Goal: Register for event/course

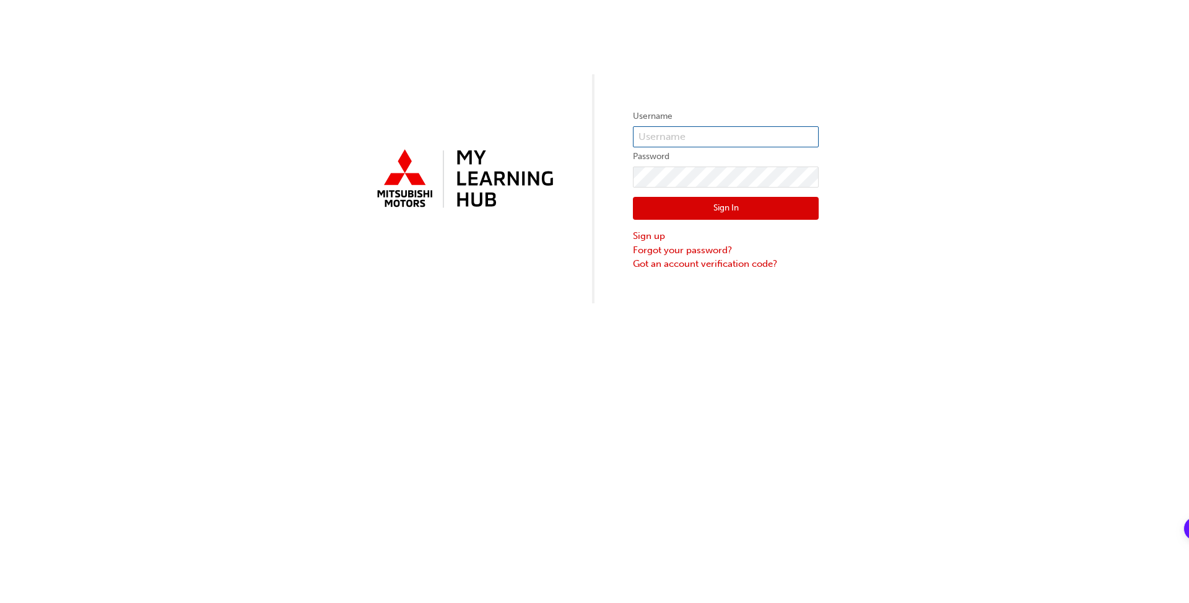
type input "[PERSON_NAME][EMAIL_ADDRESS][PERSON_NAME][DOMAIN_NAME]"
click at [619, 201] on button "Sign In" at bounding box center [726, 209] width 186 height 24
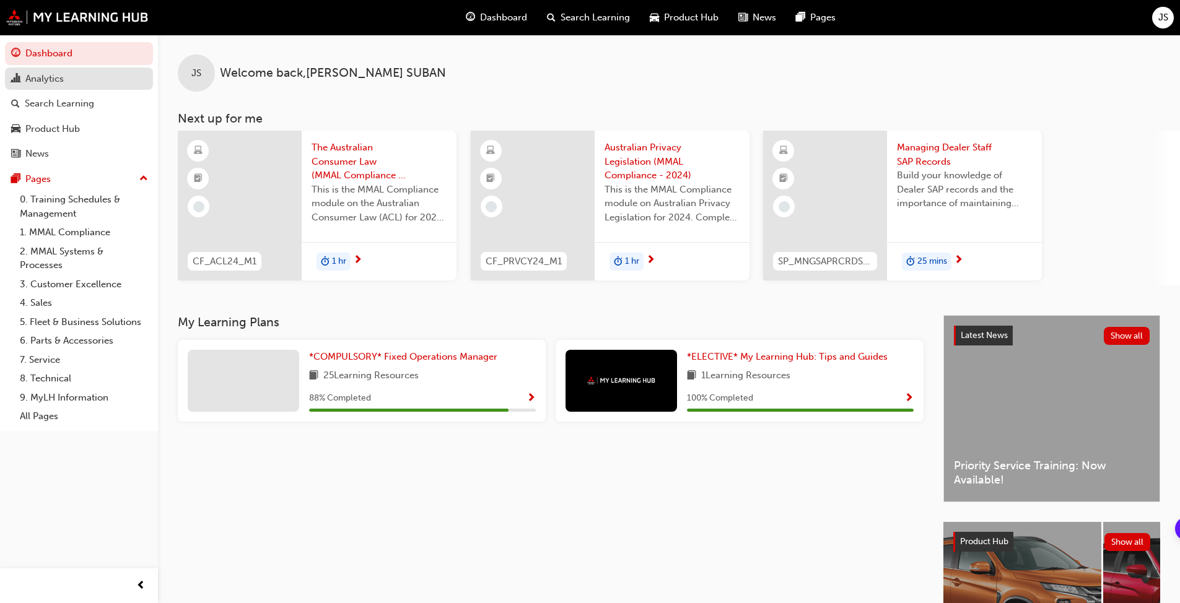
click at [48, 77] on div "Analytics" at bounding box center [44, 79] width 38 height 14
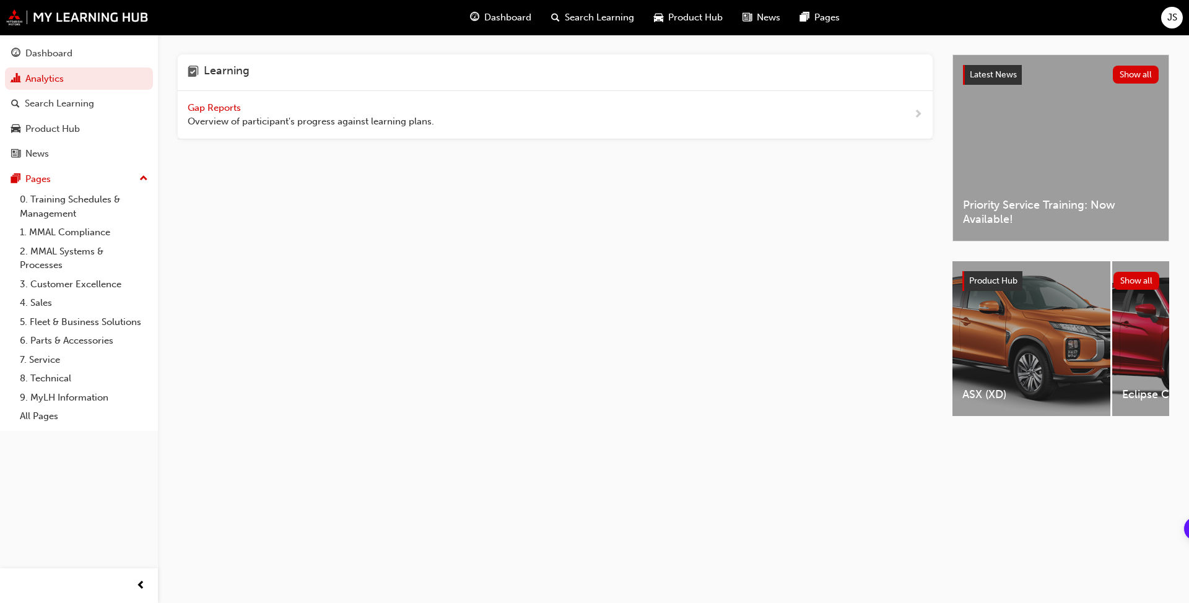
click at [224, 108] on span "Gap Reports" at bounding box center [216, 107] width 56 height 11
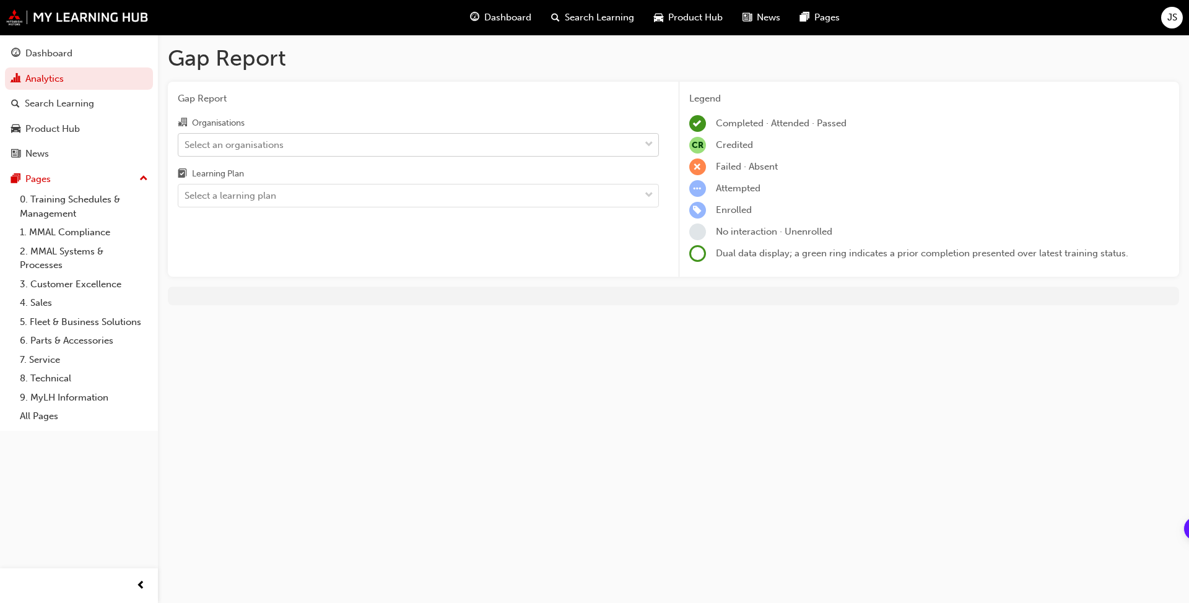
click at [619, 141] on span "down-icon" at bounding box center [649, 145] width 9 height 16
click at [186, 141] on input "Organisations Select an organisations" at bounding box center [185, 144] width 1 height 11
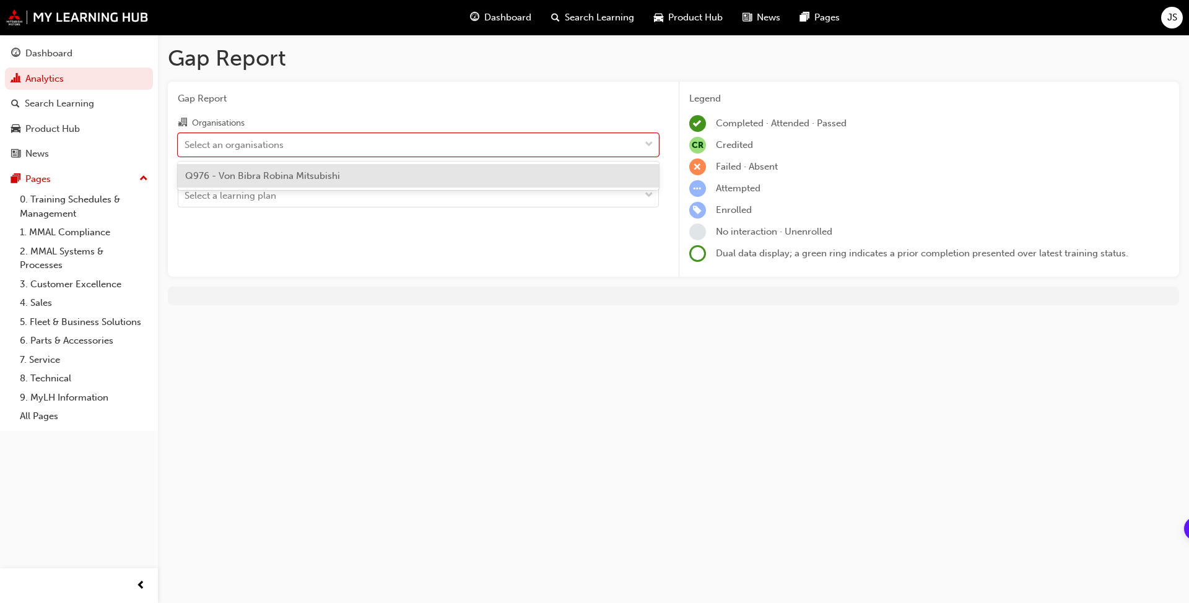
click at [515, 170] on div "Q976 - Von Bibra Robina Mitsubishi" at bounding box center [418, 176] width 481 height 24
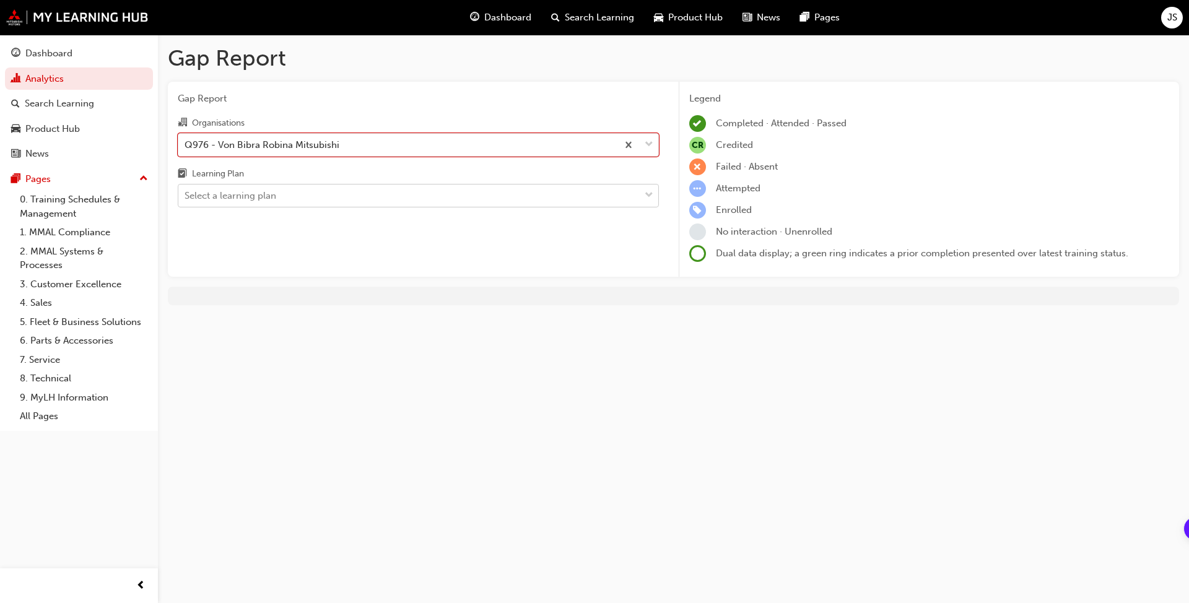
click at [497, 198] on div "Select a learning plan" at bounding box center [408, 196] width 461 height 22
click at [186, 198] on input "Learning Plan Select a learning plan" at bounding box center [185, 195] width 1 height 11
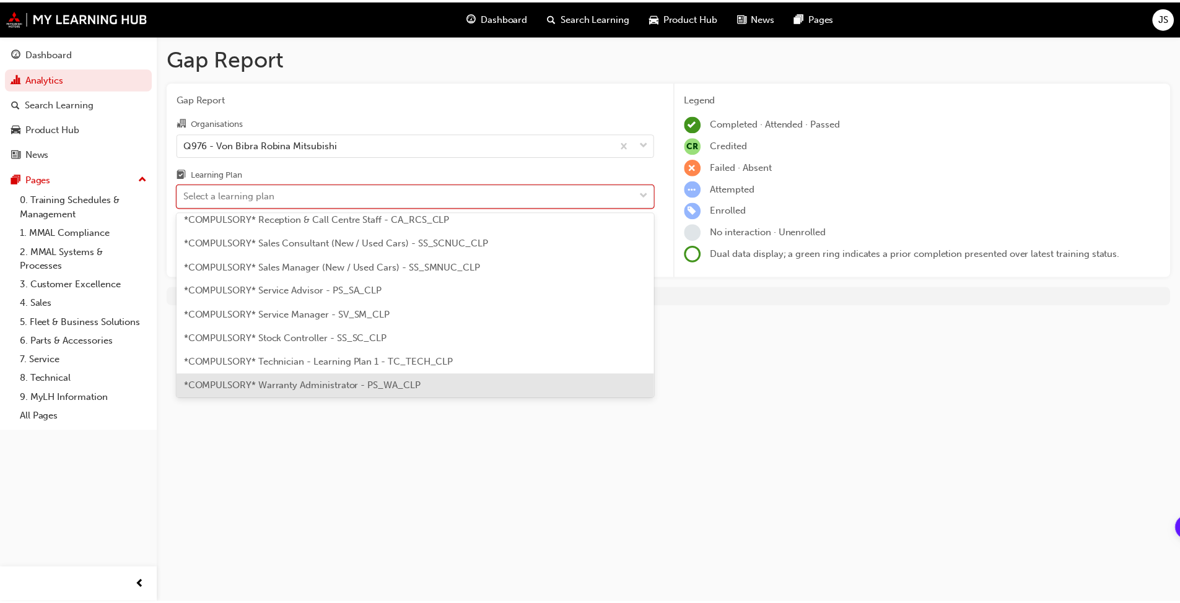
scroll to position [310, 0]
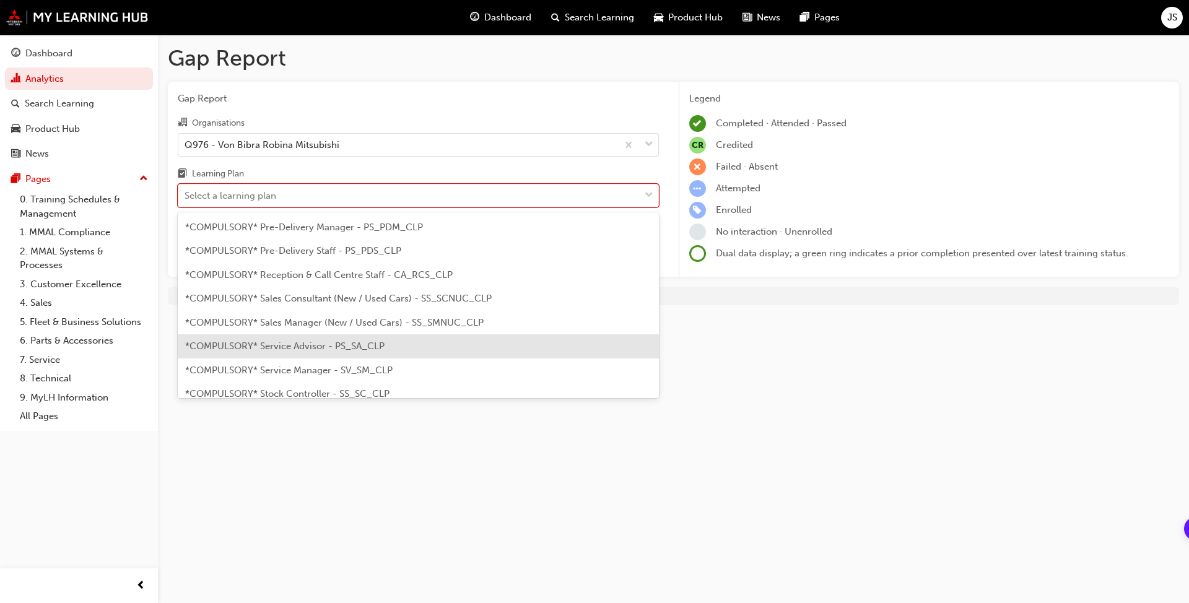
click at [467, 346] on div "*COMPULSORY* Service Advisor - PS_SA_CLP" at bounding box center [418, 346] width 481 height 24
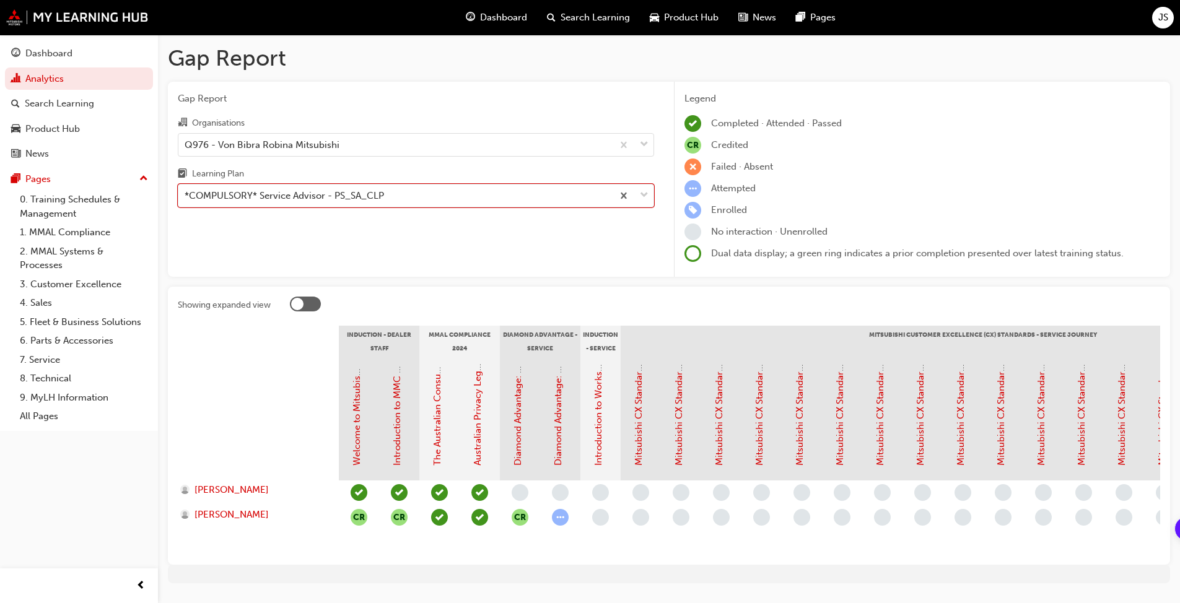
click at [554, 463] on span "learningRecordVerb_ATTEMPT-icon" at bounding box center [560, 517] width 17 height 17
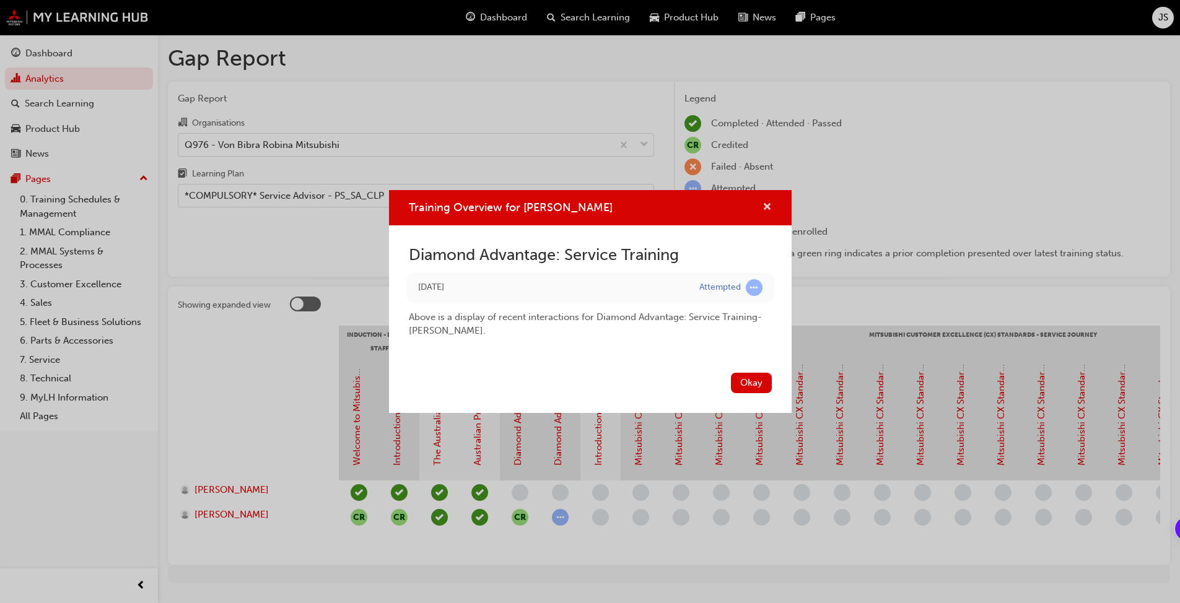
click at [619, 211] on span "cross-icon" at bounding box center [766, 208] width 9 height 11
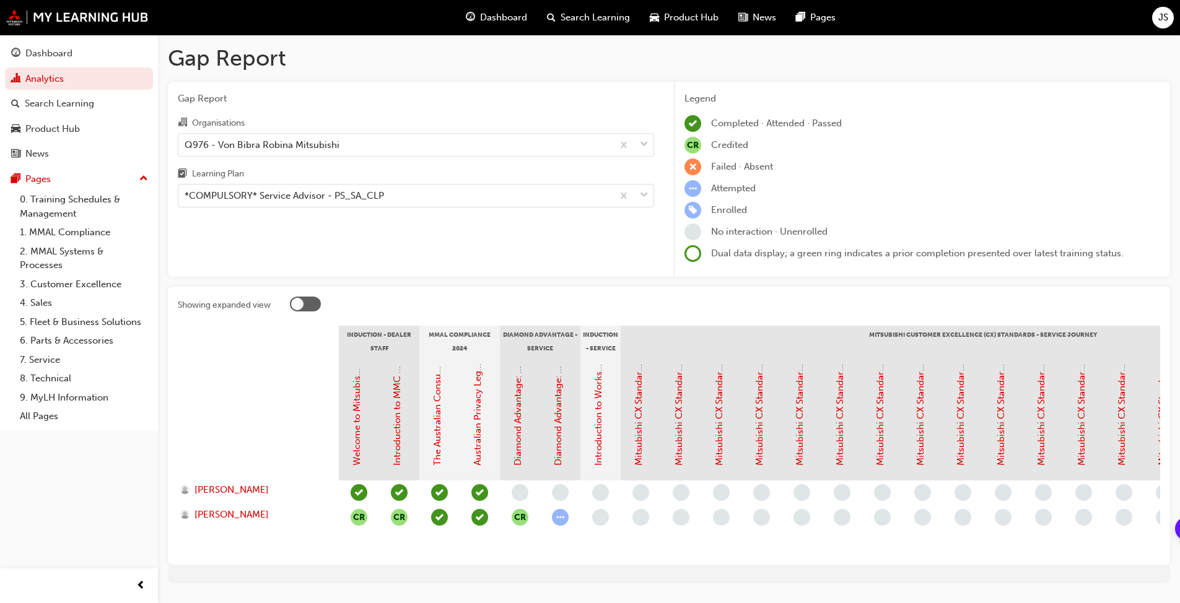
click at [516, 463] on span "learningRecordVerb_NONE-icon" at bounding box center [520, 492] width 17 height 17
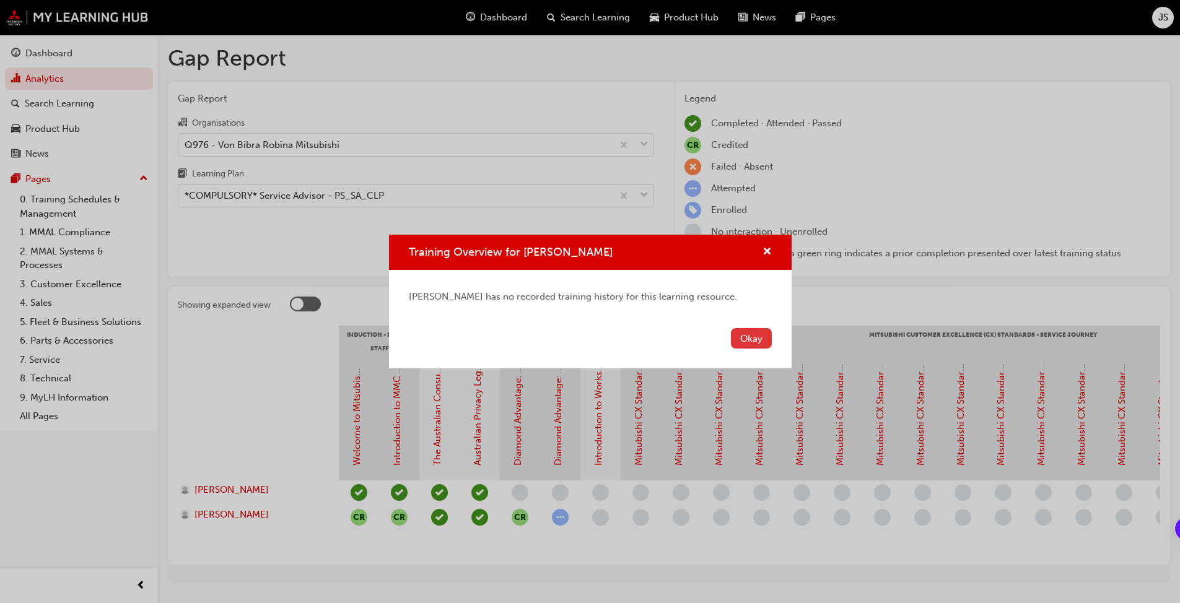
click at [619, 343] on button "Okay" at bounding box center [751, 338] width 41 height 20
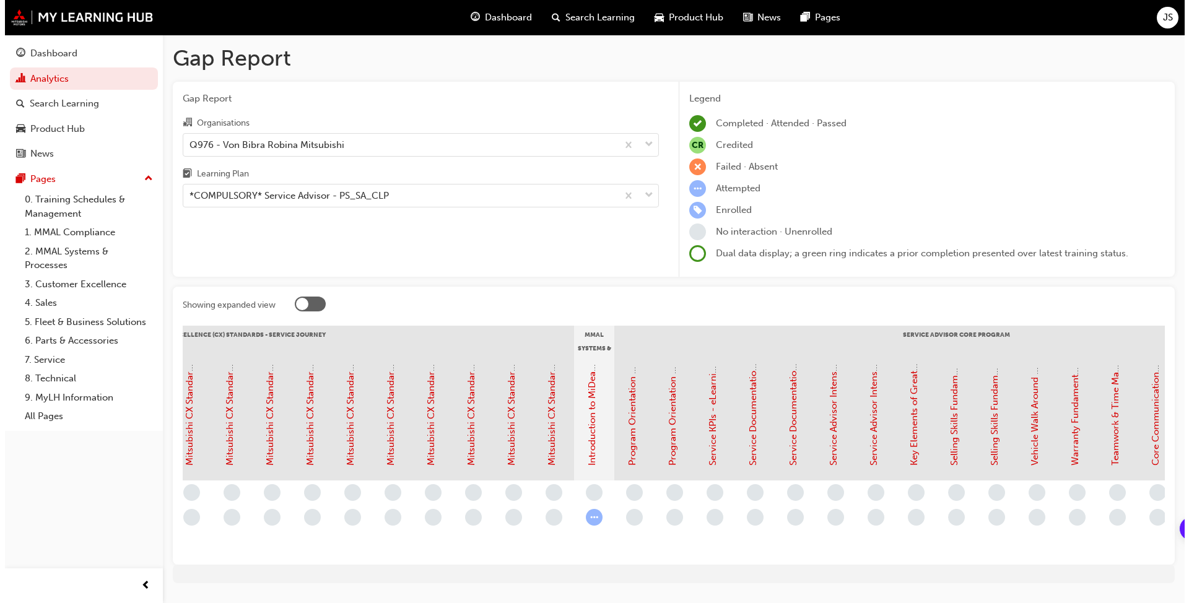
scroll to position [0, 743]
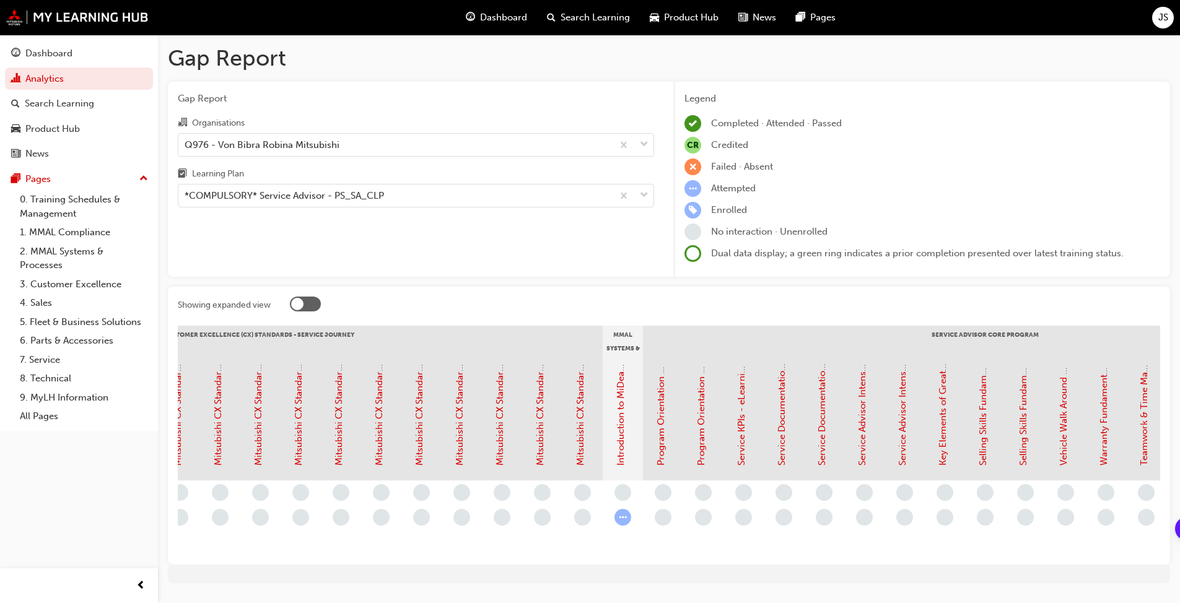
click at [619, 463] on span "learningRecordVerb_NONE-icon" at bounding box center [663, 517] width 17 height 17
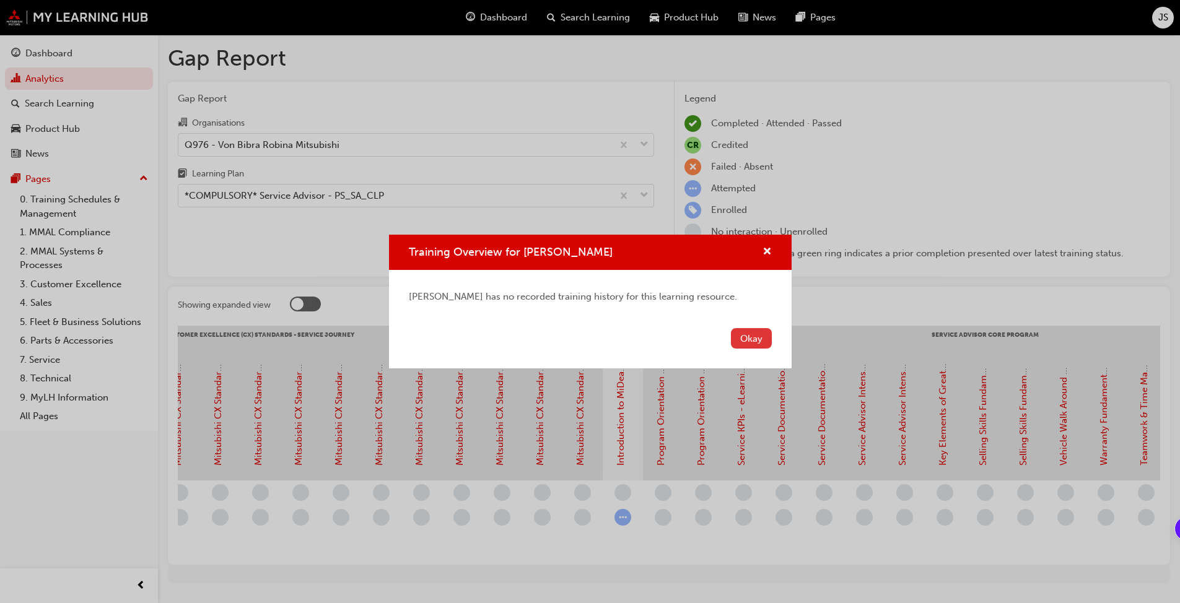
click at [619, 330] on button "Okay" at bounding box center [751, 338] width 41 height 20
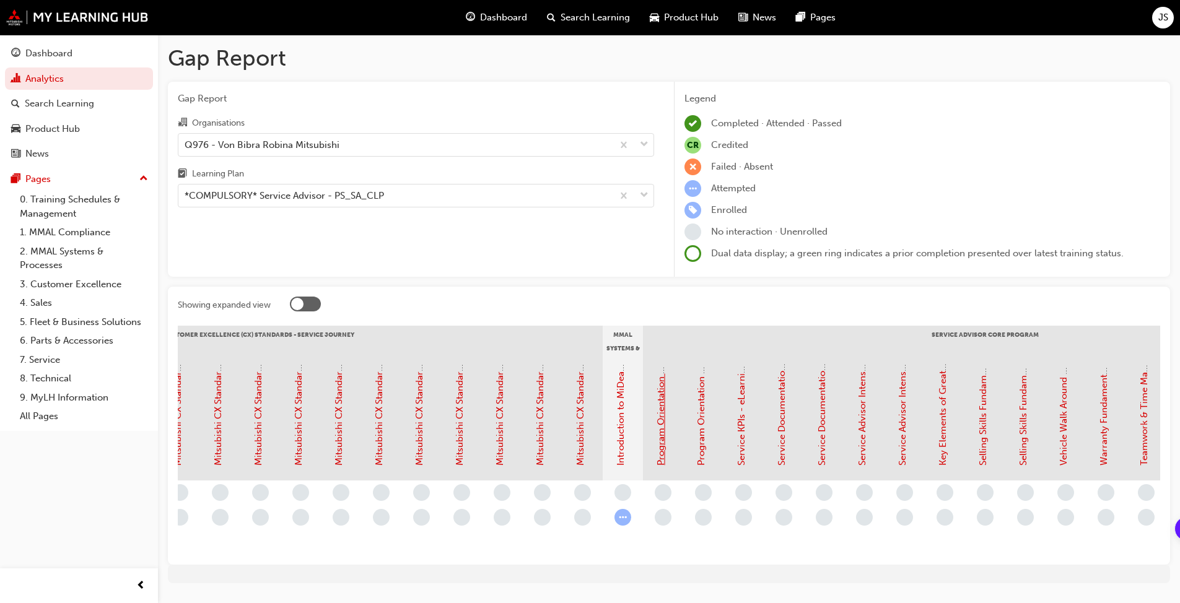
click at [619, 429] on link "Program Orientation - Face to Face Instructor Led Training (Service Advisor Cor…" at bounding box center [660, 271] width 11 height 390
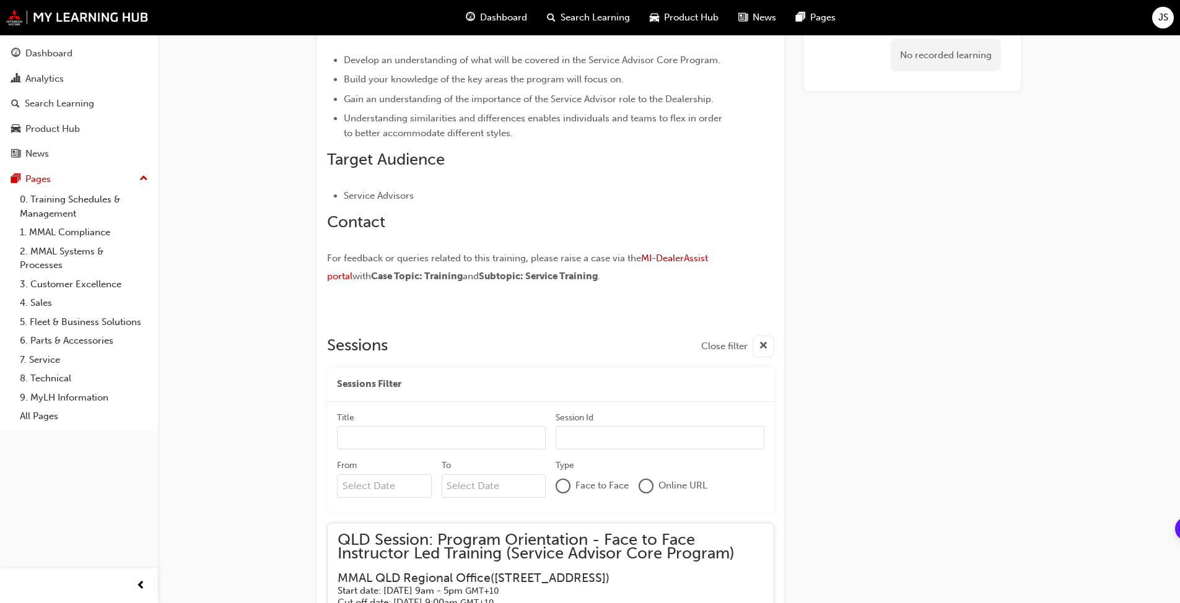
scroll to position [713, 0]
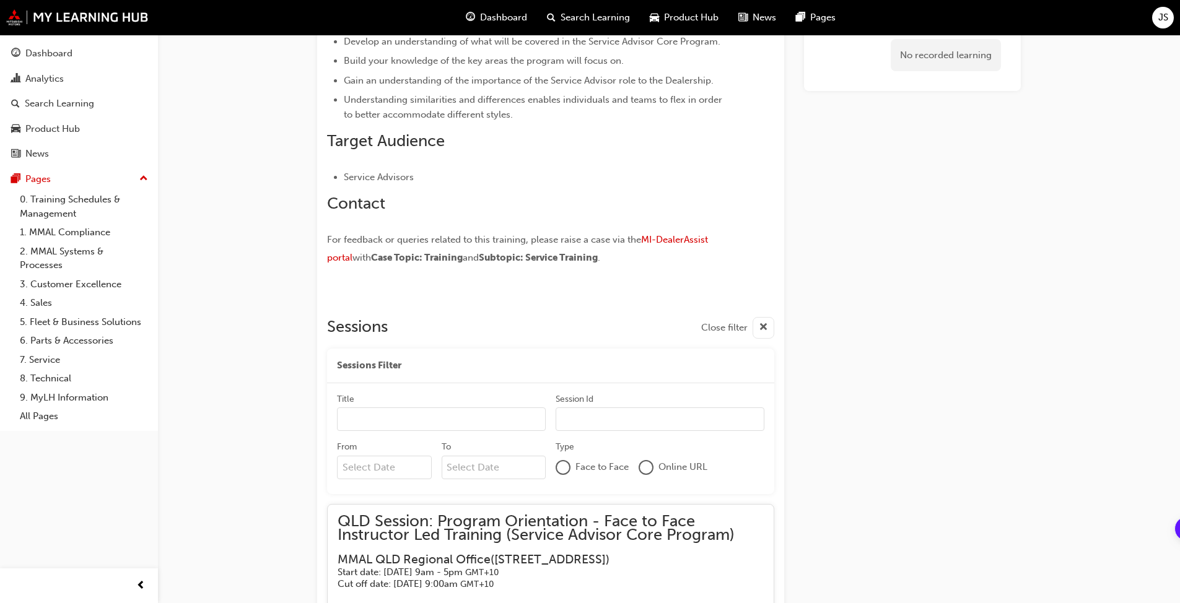
click at [435, 417] on input "Title" at bounding box center [441, 420] width 209 height 24
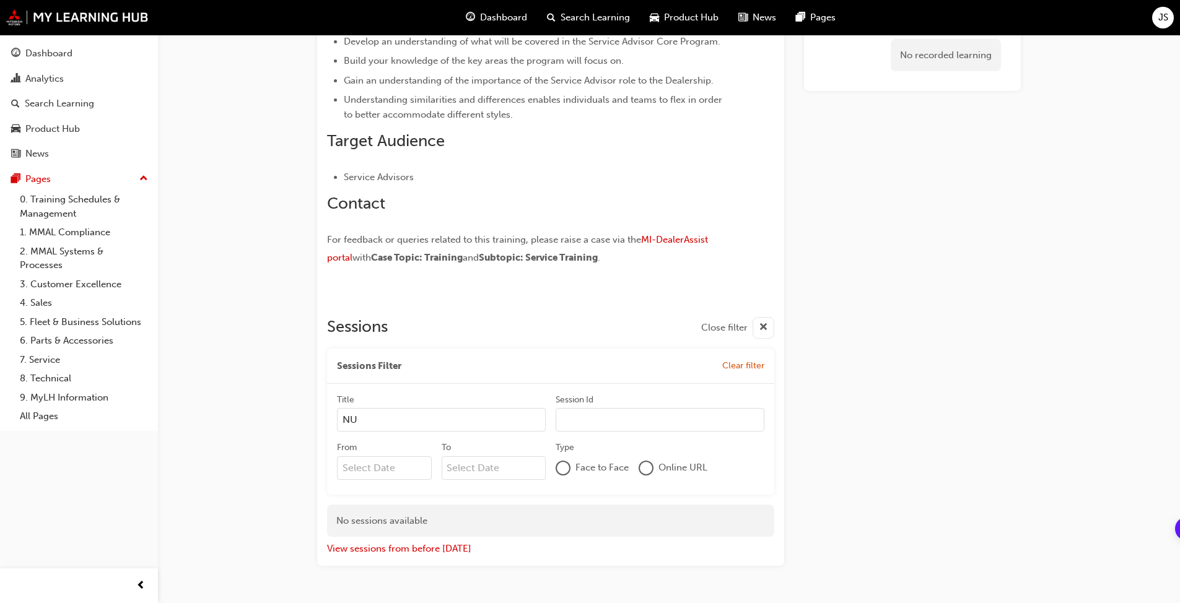
type input "N"
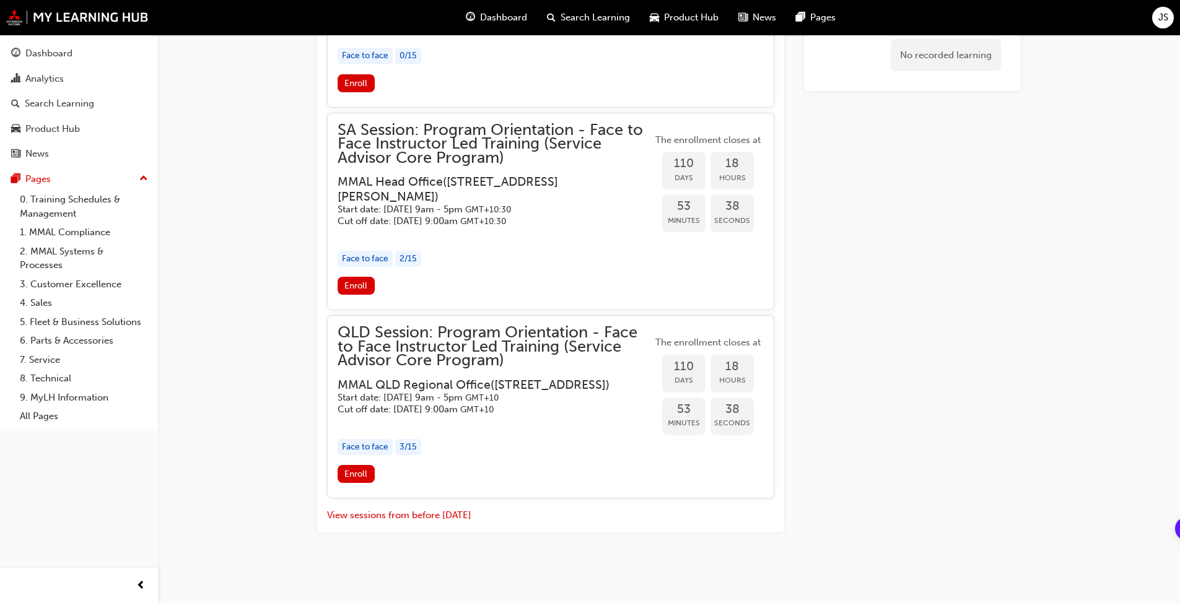
scroll to position [1916, 0]
click at [356, 463] on span "Enroll" at bounding box center [355, 474] width 23 height 11
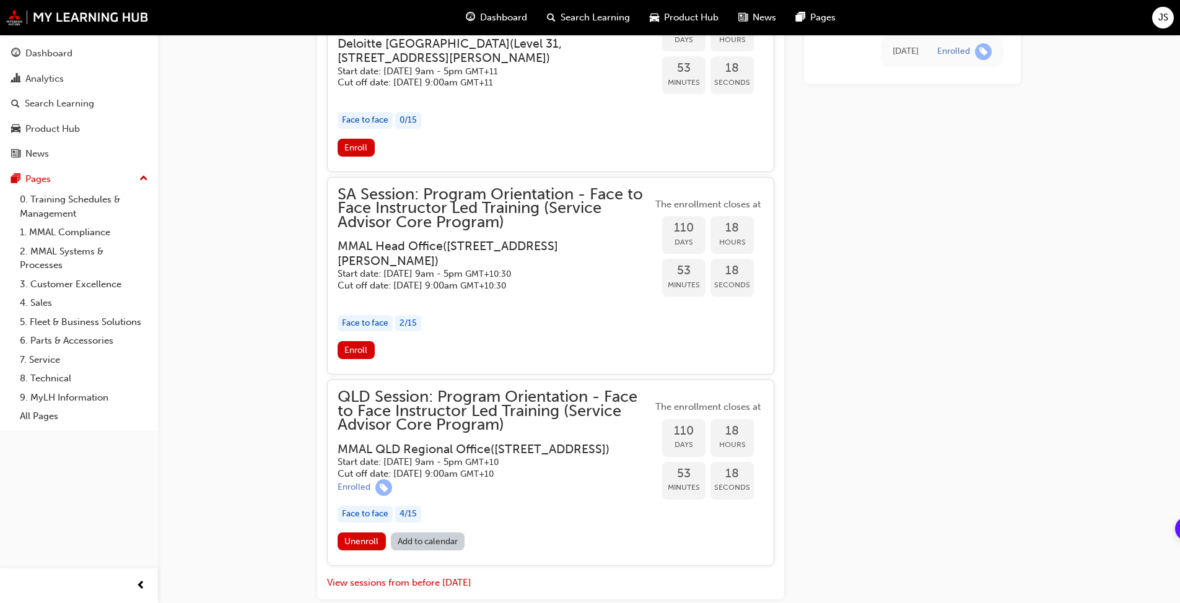
scroll to position [1919, 0]
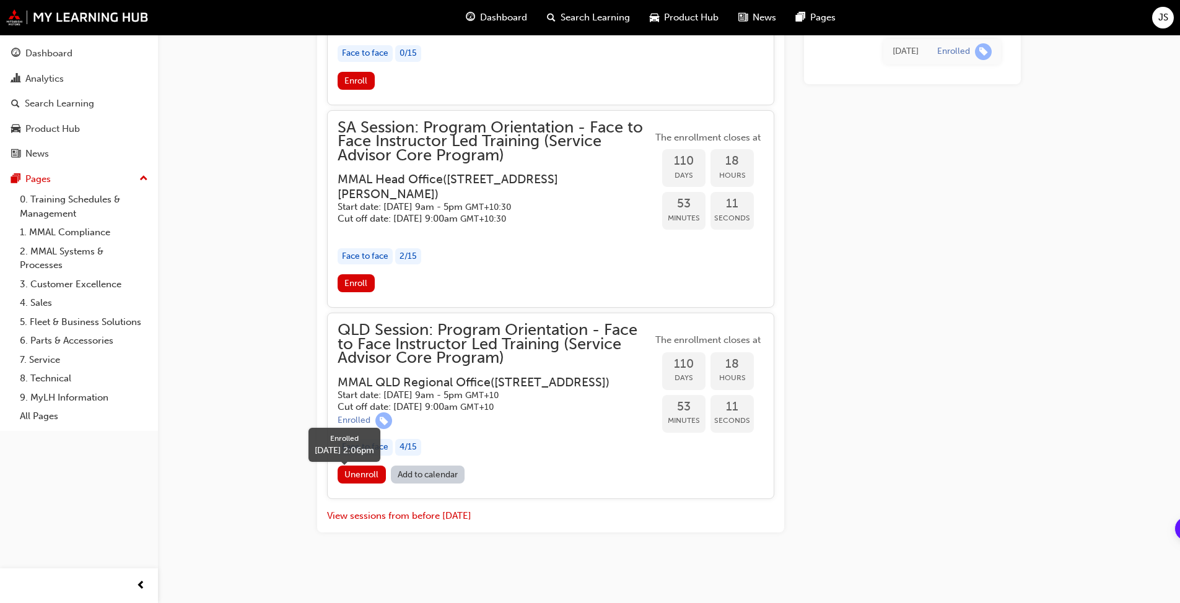
click at [352, 421] on div "Enrolled" at bounding box center [354, 421] width 33 height 12
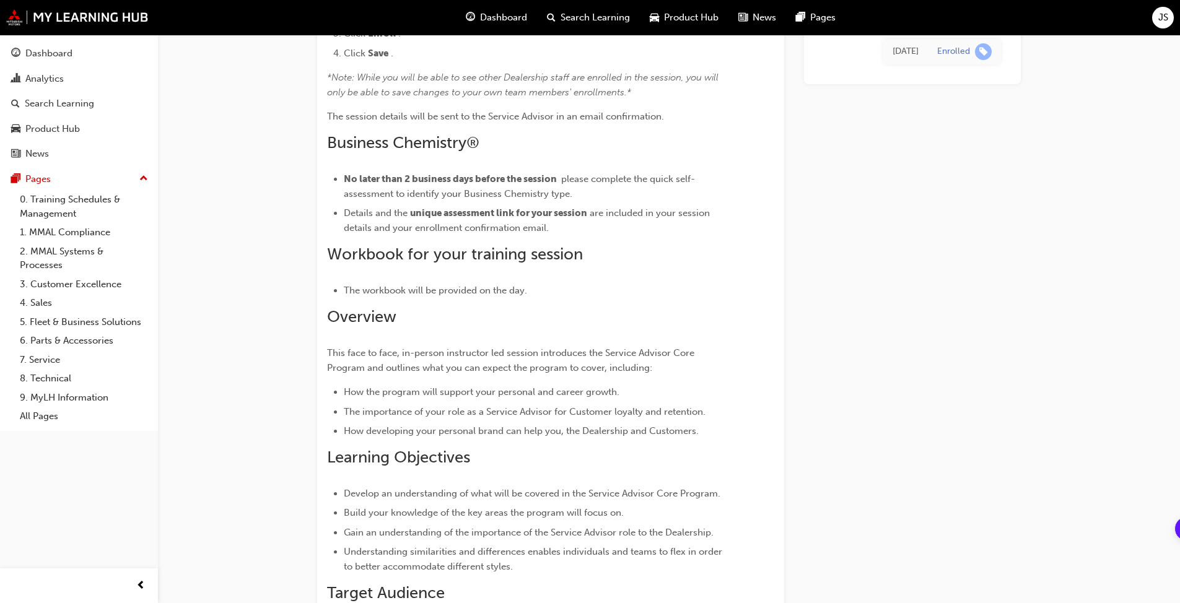
scroll to position [0, 0]
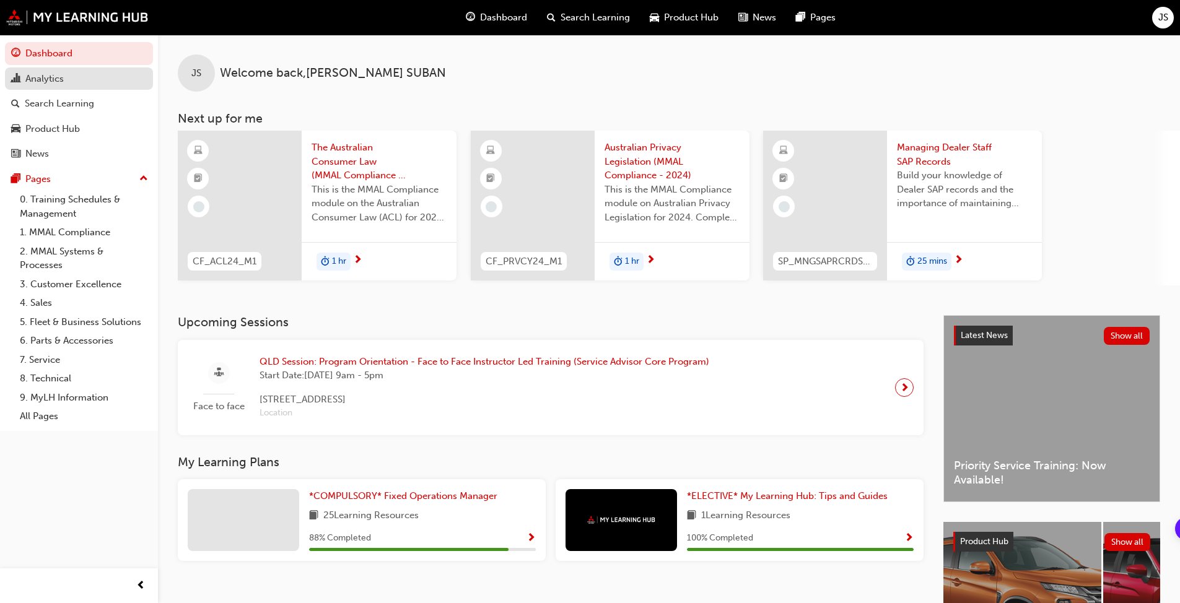
click at [48, 80] on div "Analytics" at bounding box center [44, 79] width 38 height 14
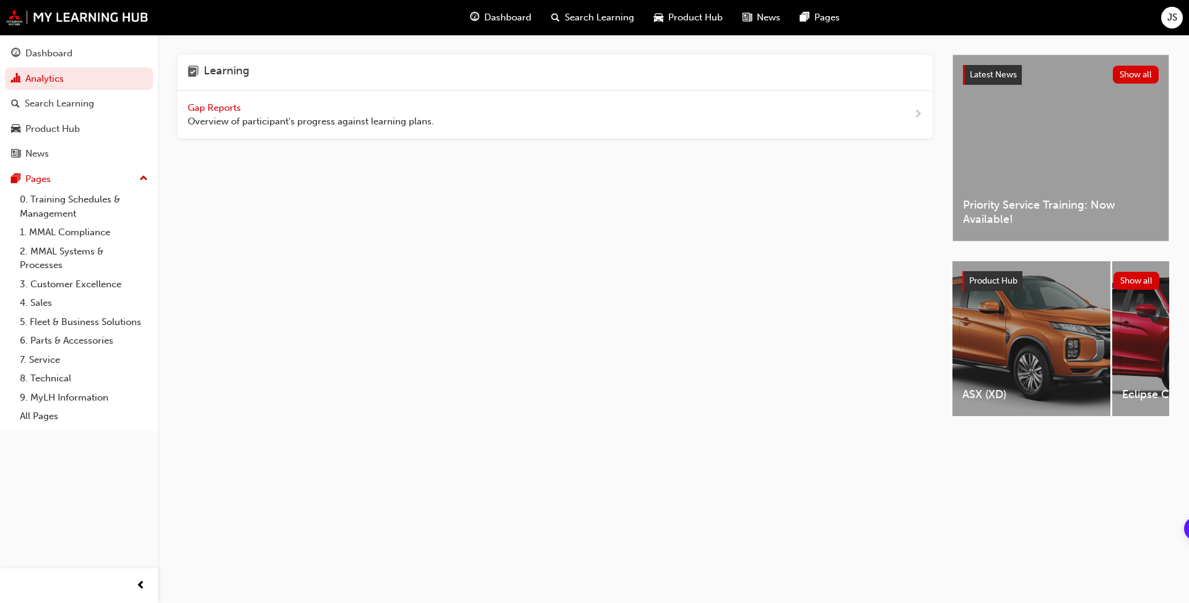
click at [220, 106] on span "Gap Reports" at bounding box center [216, 107] width 56 height 11
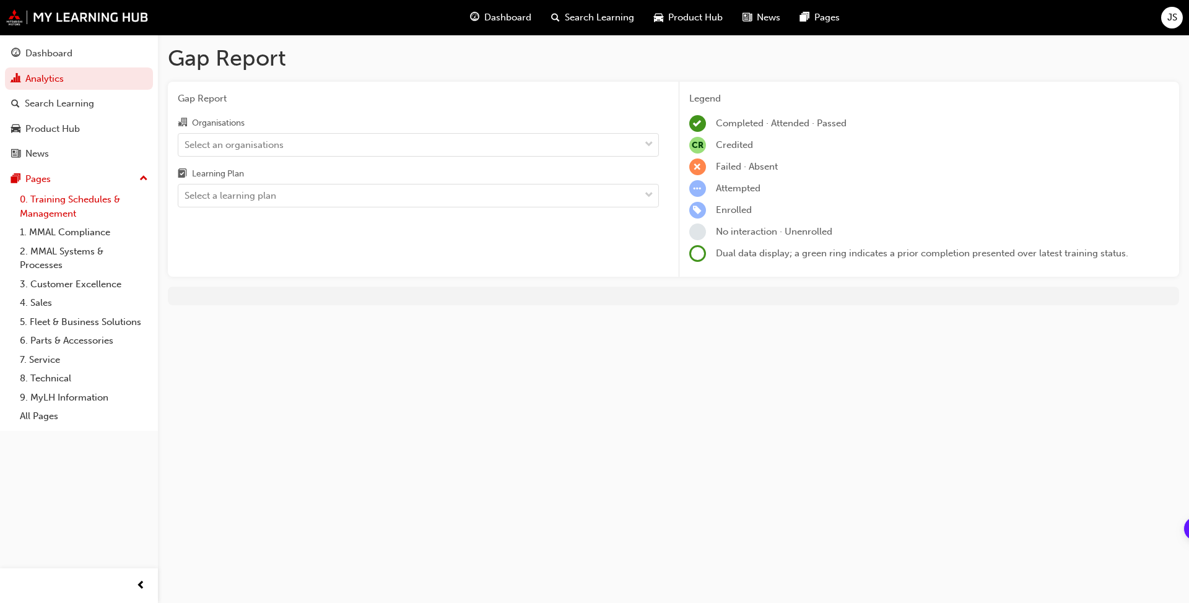
click at [72, 203] on link "0. Training Schedules & Management" at bounding box center [84, 206] width 138 height 33
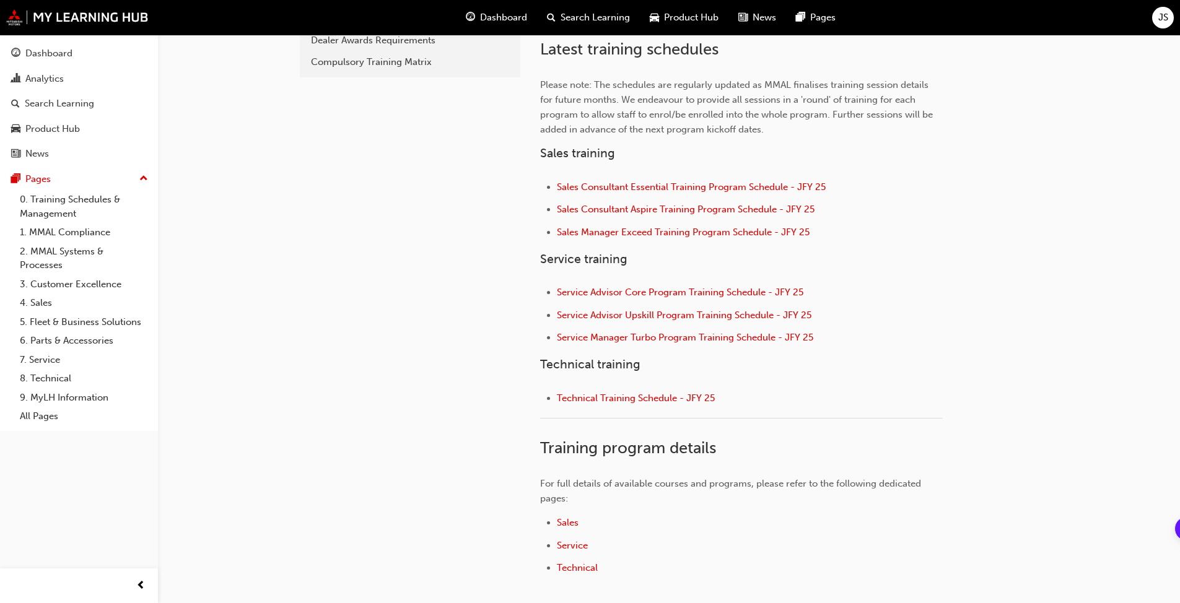
scroll to position [388, 0]
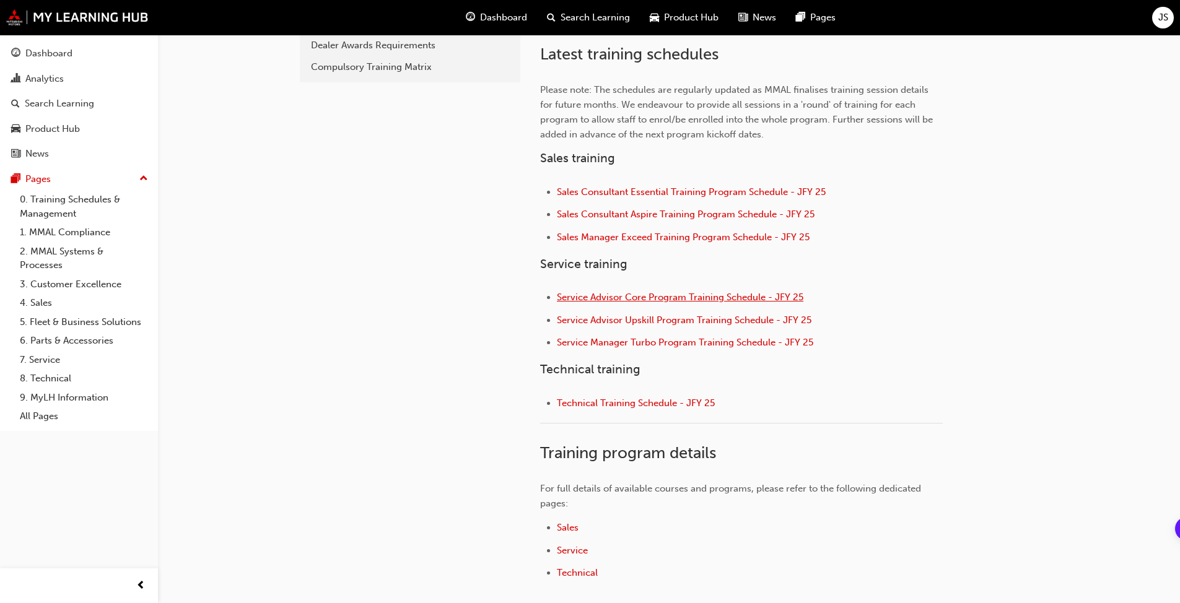
click at [619, 300] on span "Service Advisor Core Program Training Schedule - JFY 25" at bounding box center [680, 297] width 247 height 11
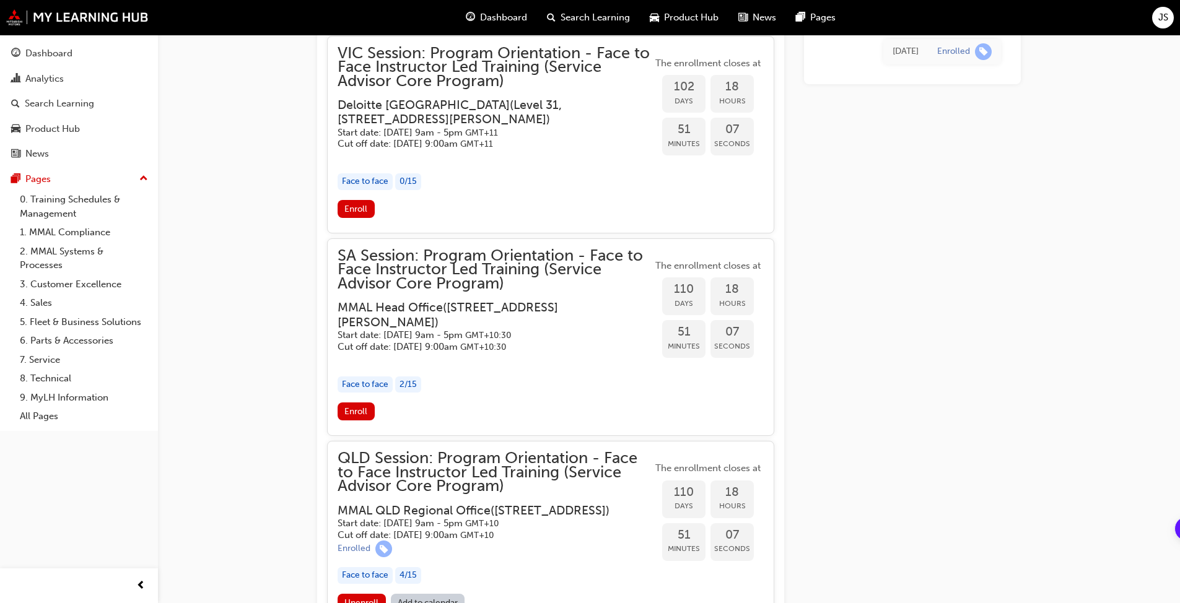
scroll to position [1919, 0]
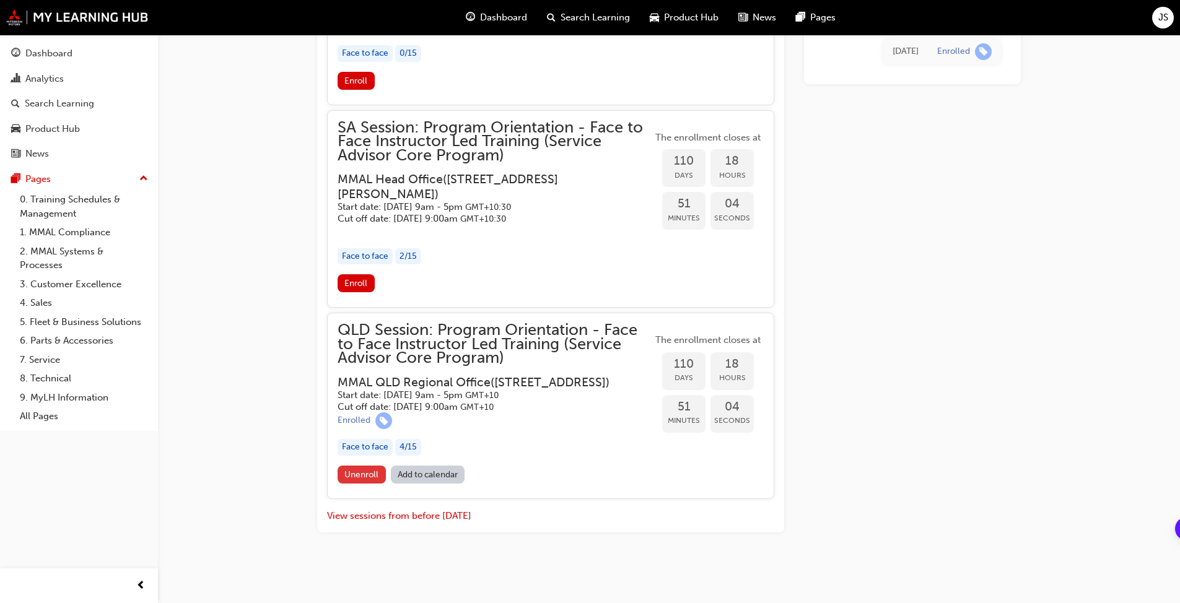
click at [357, 474] on span "Unenroll" at bounding box center [361, 474] width 34 height 11
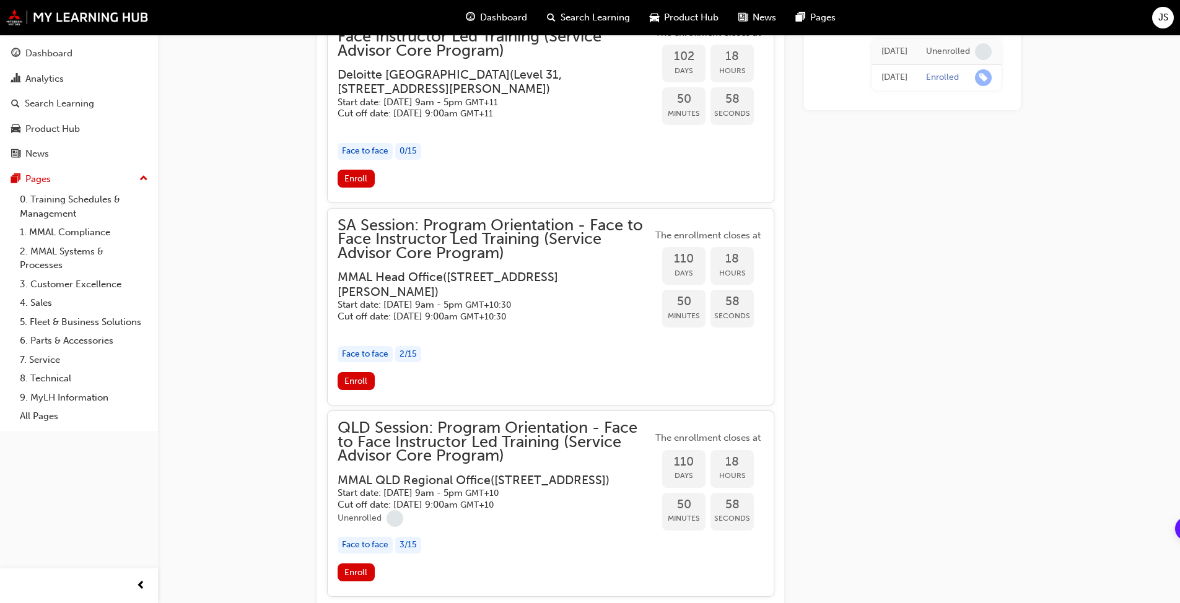
scroll to position [1919, 0]
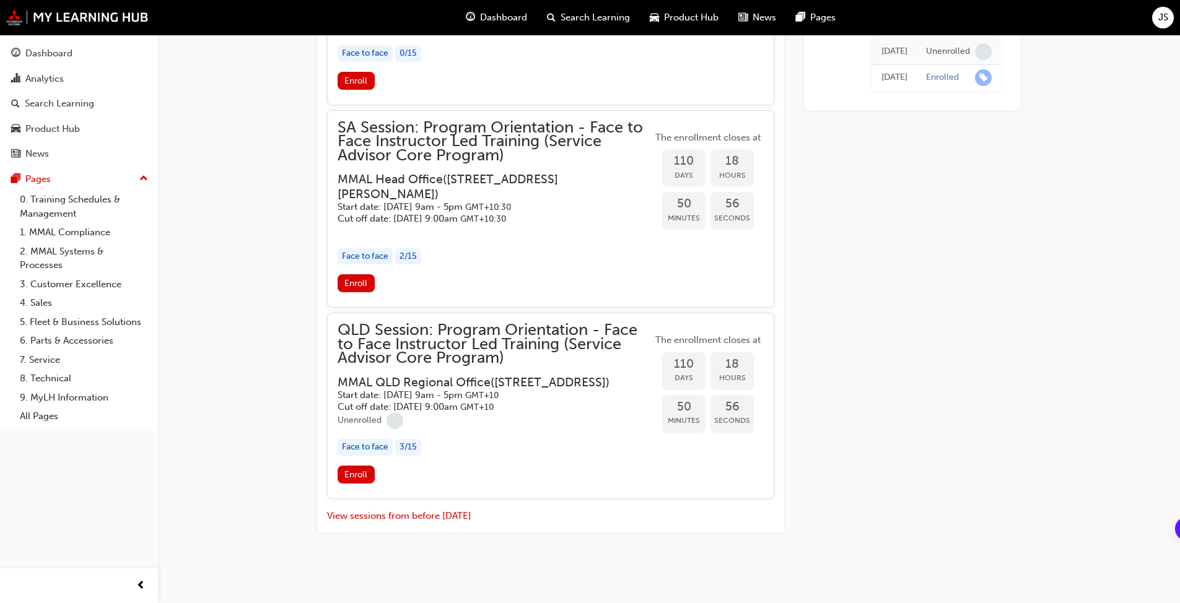
click at [452, 331] on span "QLD Session: Program Orientation - Face to Face Instructor Led Training (Servic…" at bounding box center [495, 344] width 315 height 42
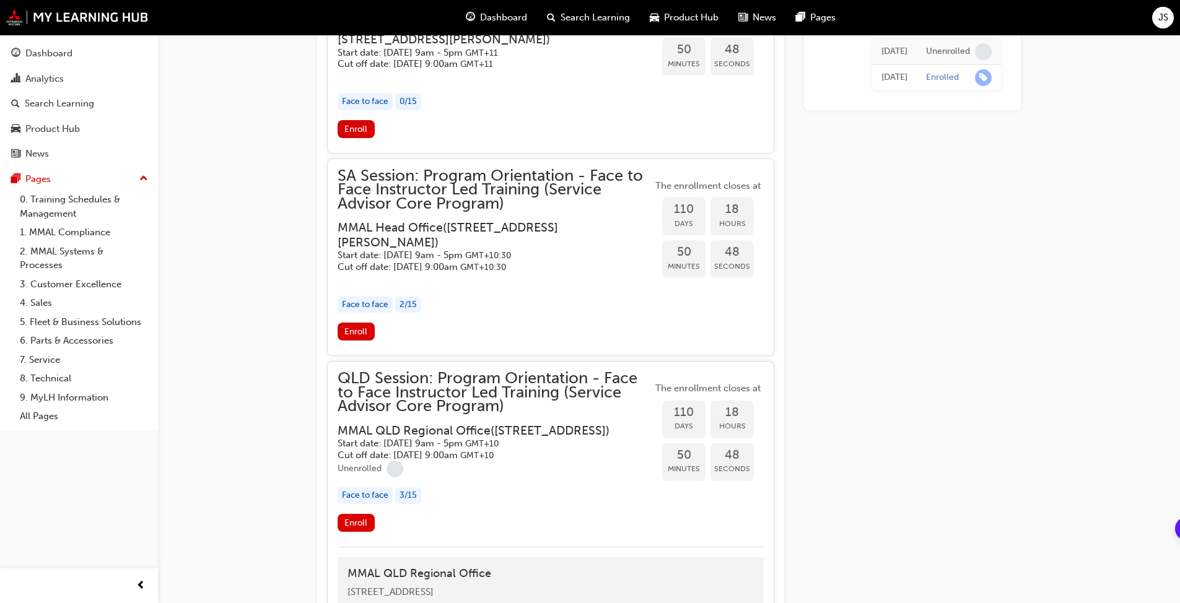
scroll to position [1795, 0]
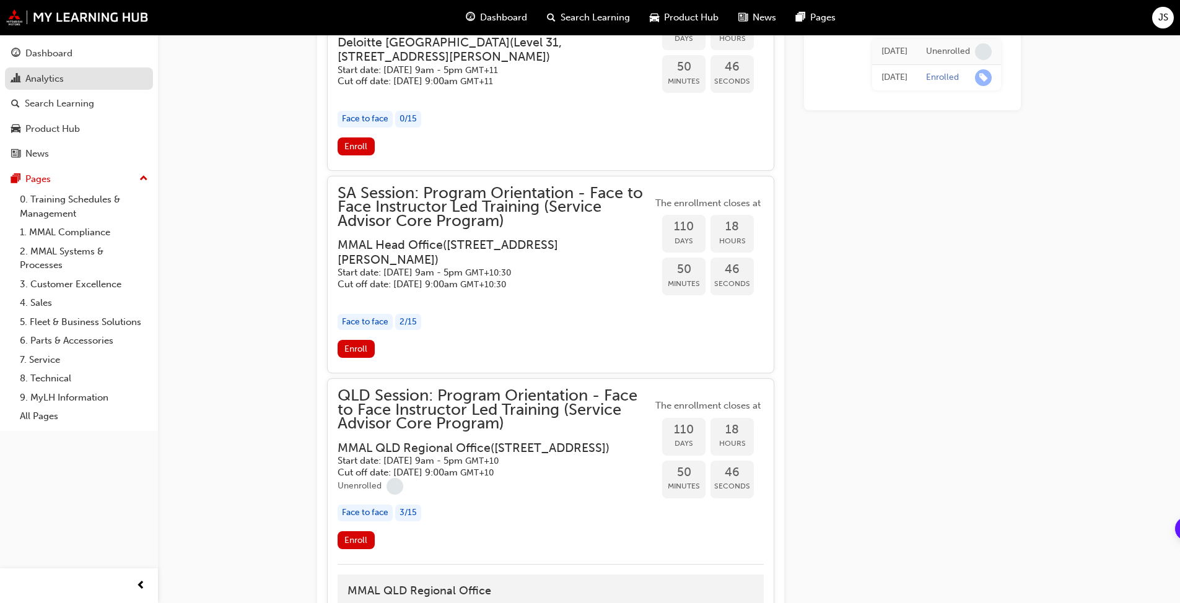
click at [40, 77] on div "Analytics" at bounding box center [44, 79] width 38 height 14
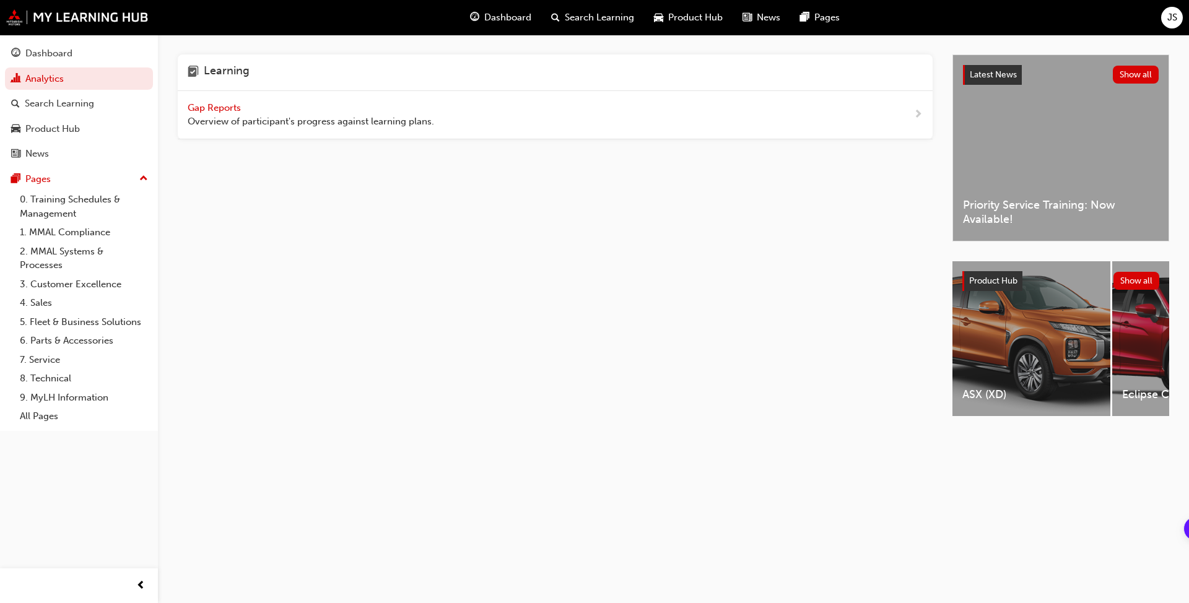
click at [227, 110] on span "Gap Reports" at bounding box center [216, 107] width 56 height 11
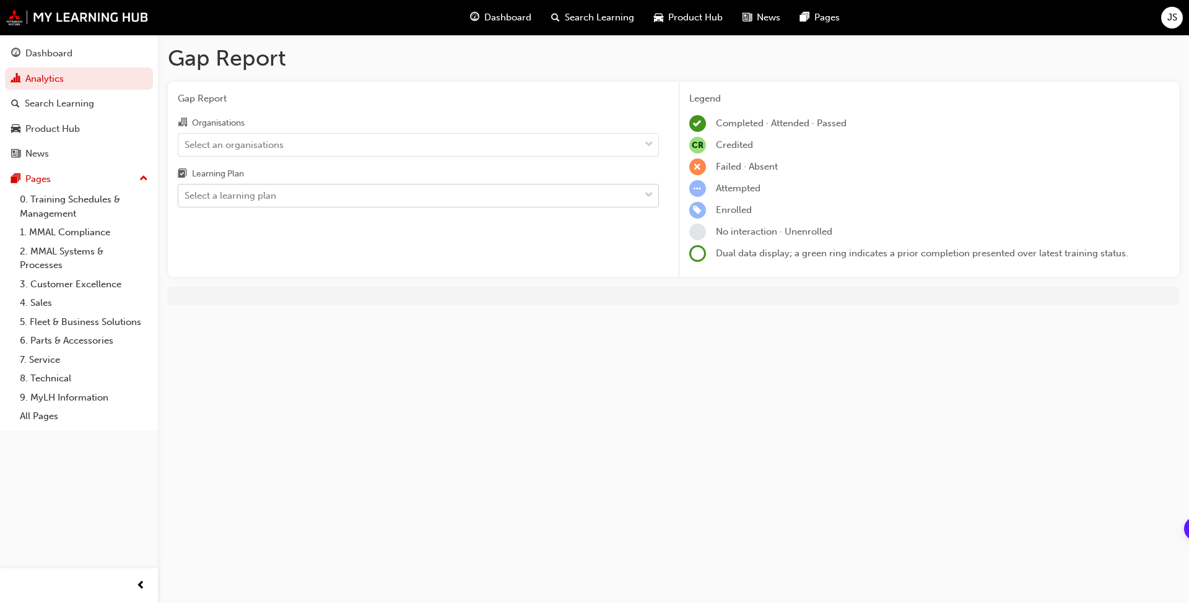
click at [280, 196] on div "Select a learning plan" at bounding box center [408, 196] width 461 height 22
click at [186, 196] on input "Learning Plan Select a learning plan" at bounding box center [185, 195] width 1 height 11
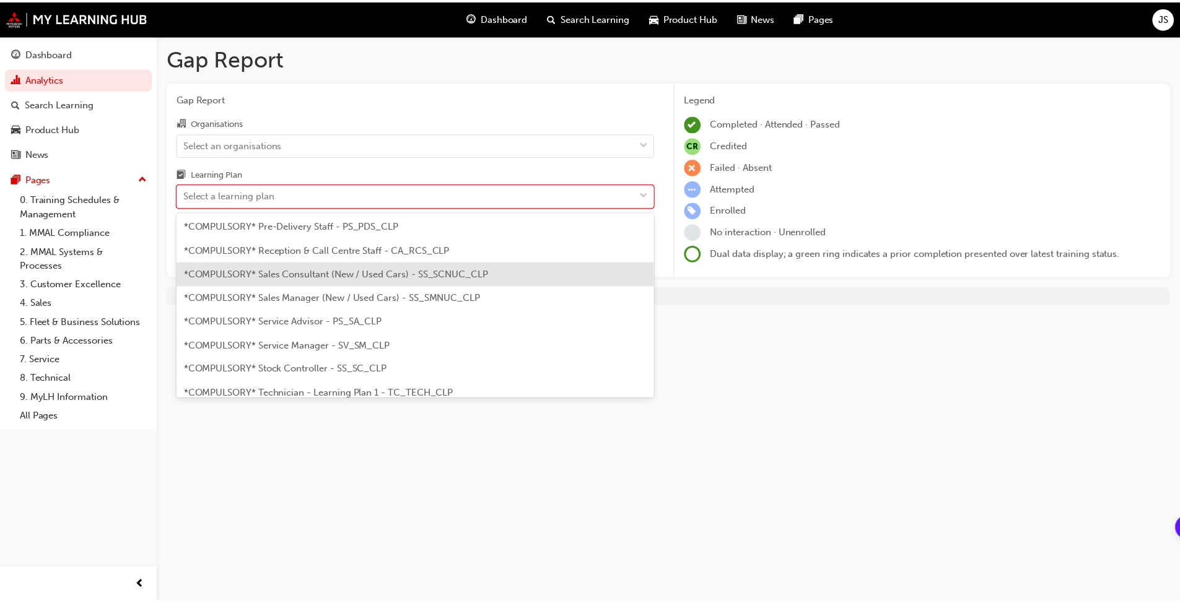
scroll to position [372, 0]
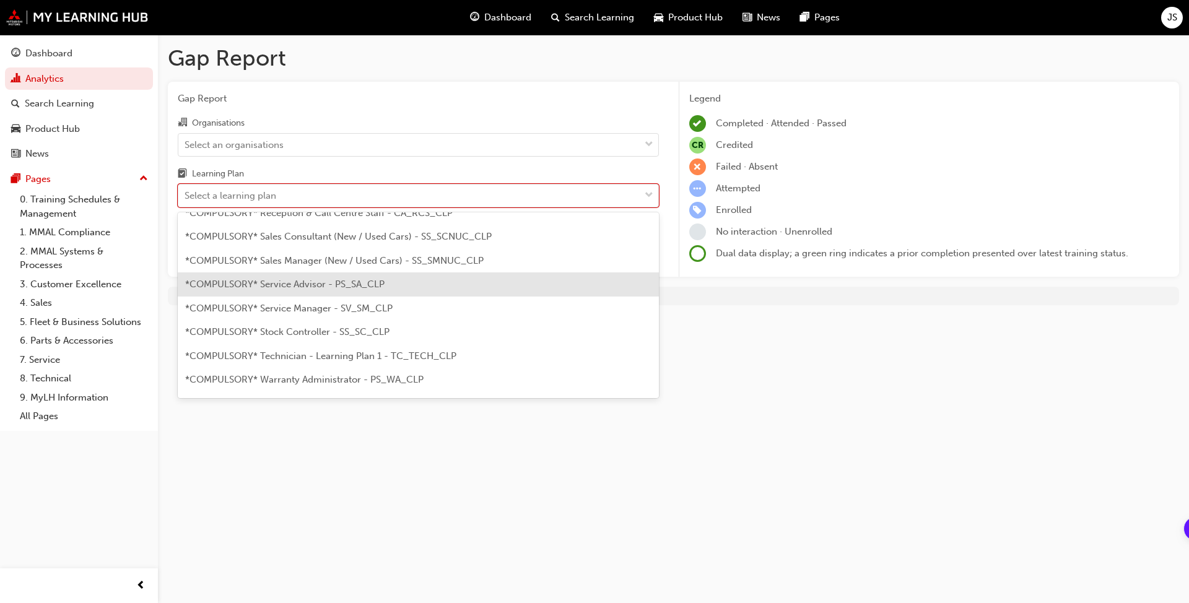
click at [313, 285] on span "*COMPULSORY* Service Advisor - PS_SA_CLP" at bounding box center [284, 284] width 199 height 11
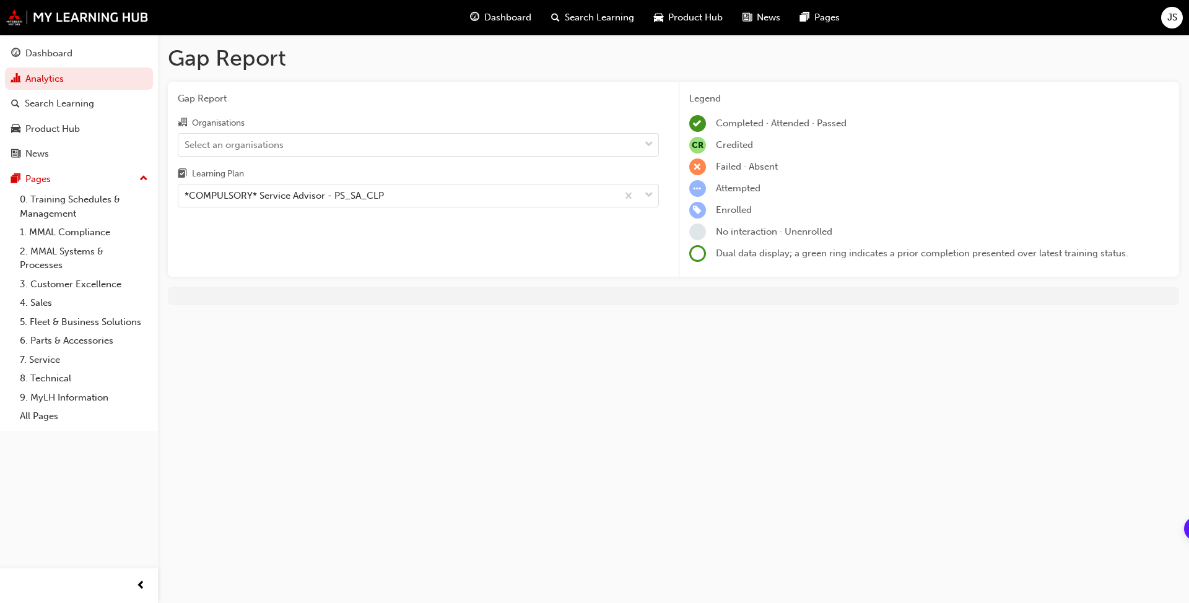
click at [544, 280] on div "Gap Report Gap Report Organisations Select an organisations Learning Plan *COMP…" at bounding box center [673, 180] width 1031 height 290
click at [263, 151] on div "Select an organisations" at bounding box center [234, 145] width 99 height 14
click at [186, 149] on input "Organisations Select an organisations" at bounding box center [185, 144] width 1 height 11
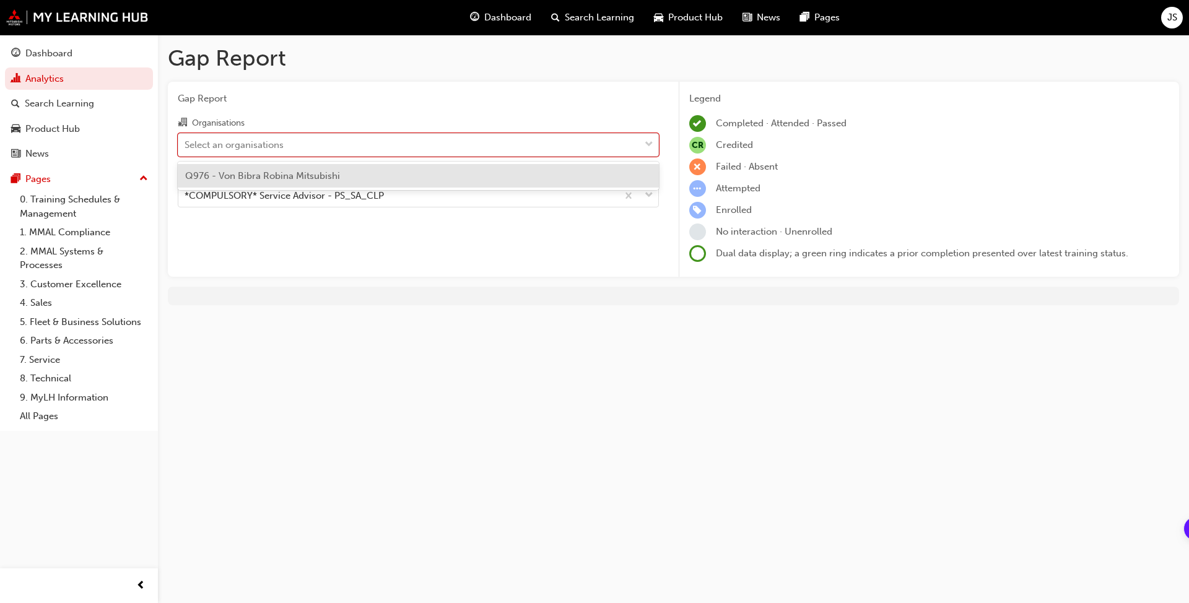
click at [258, 173] on span "Q976 - Von Bibra Robina Mitsubishi" at bounding box center [262, 175] width 155 height 11
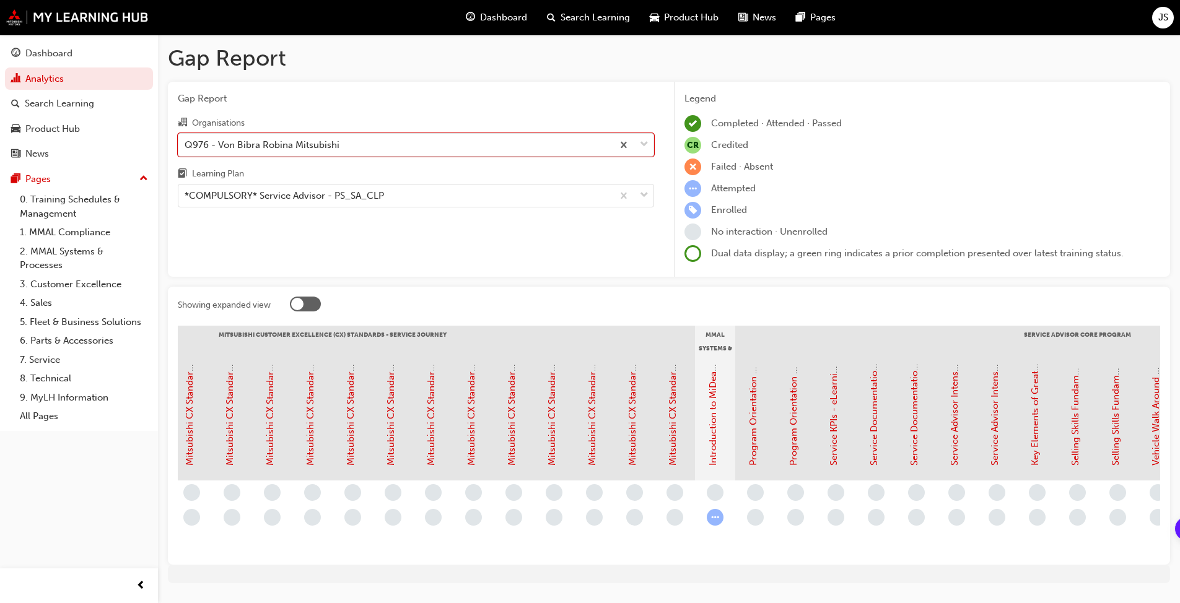
scroll to position [0, 679]
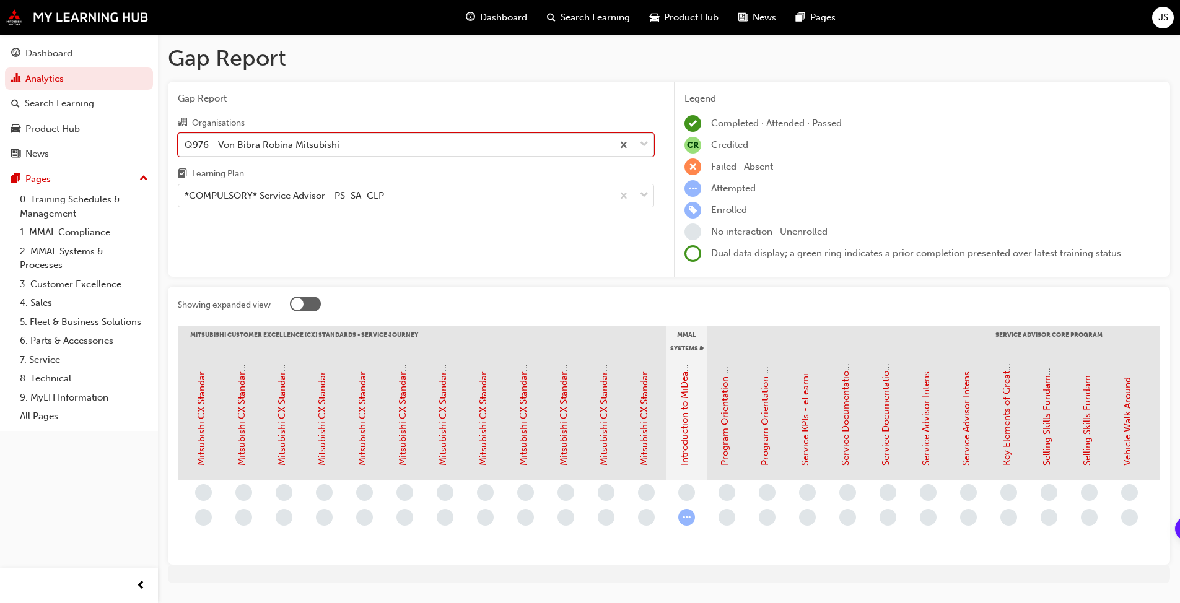
click at [734, 523] on div "button" at bounding box center [726, 517] width 17 height 17
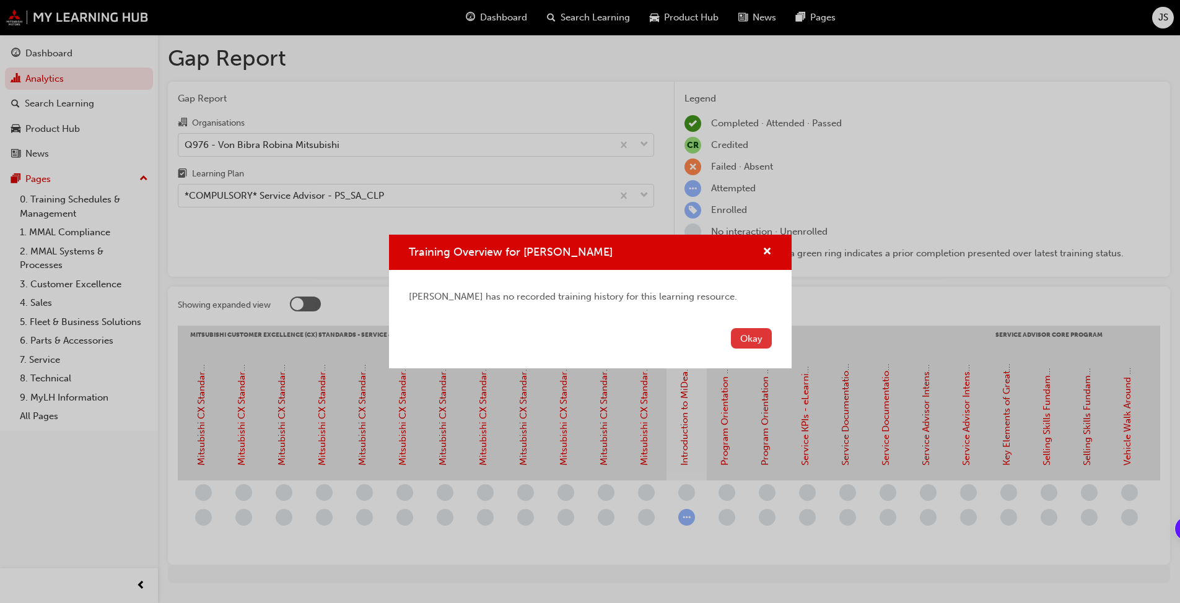
click at [754, 339] on button "Okay" at bounding box center [751, 338] width 41 height 20
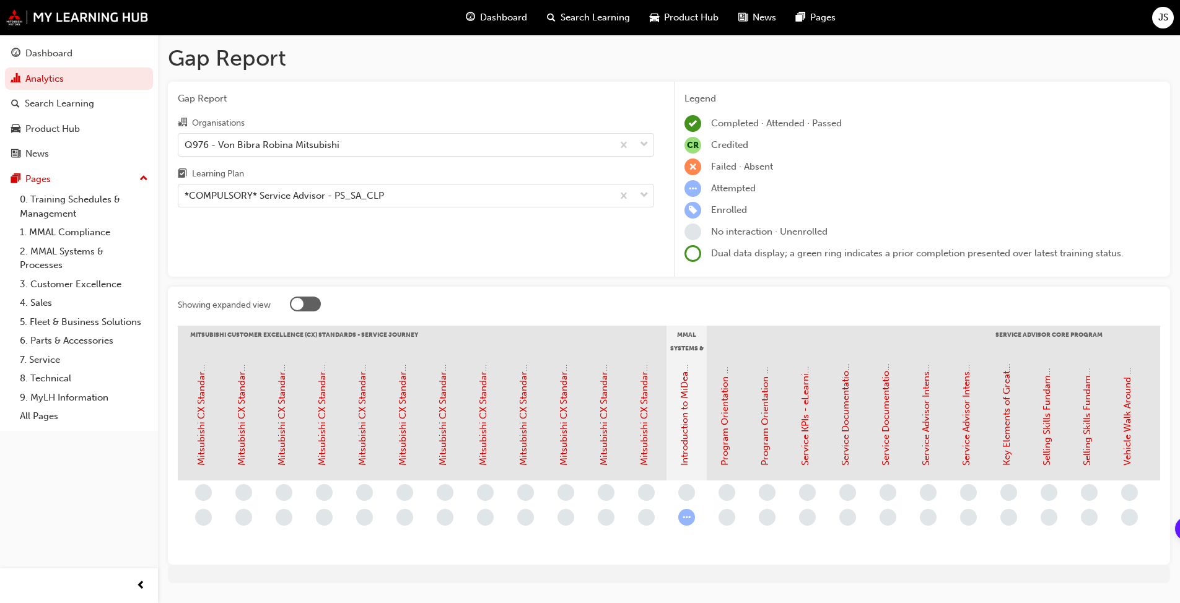
click at [728, 517] on span "learningRecordVerb_NONE-icon" at bounding box center [726, 517] width 17 height 17
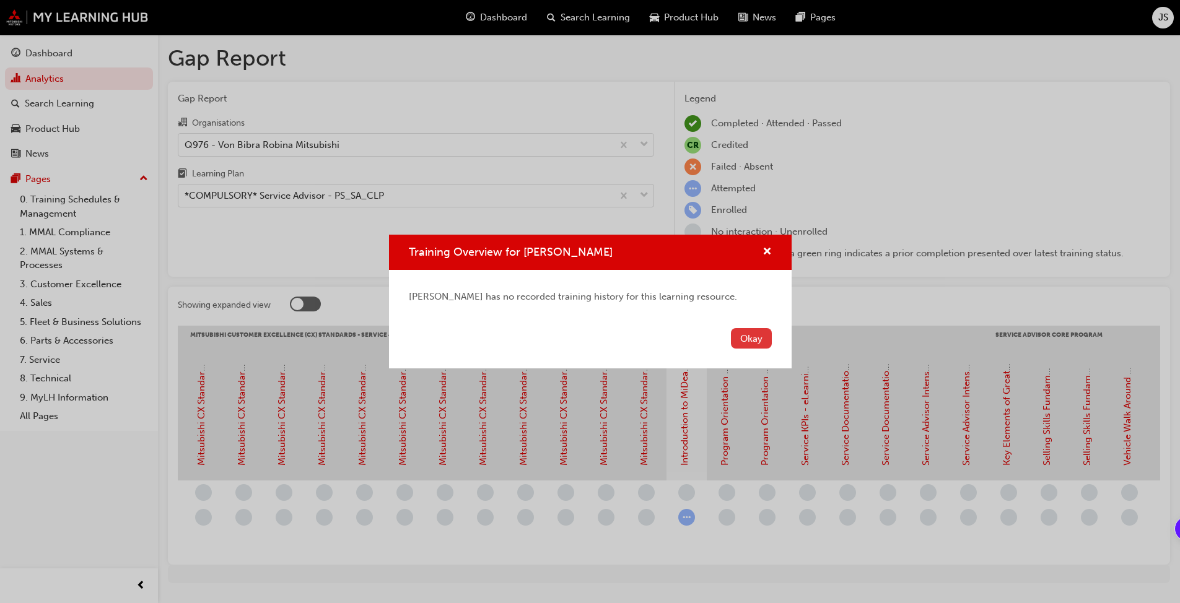
click at [746, 335] on button "Okay" at bounding box center [751, 338] width 41 height 20
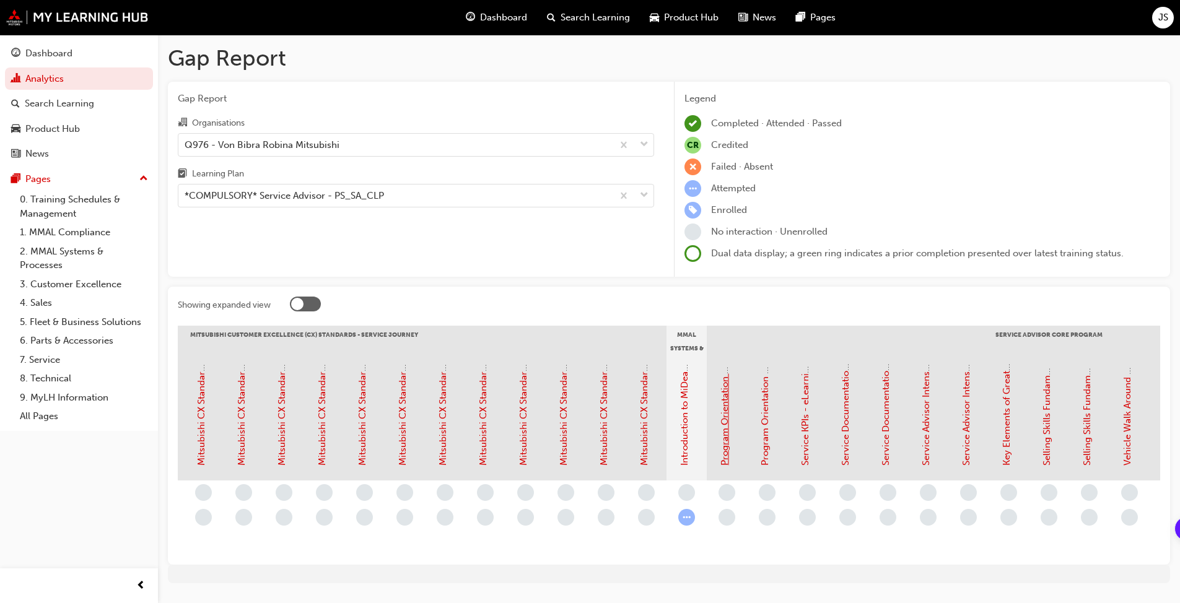
click at [726, 439] on link "Program Orientation - Face to Face Instructor Led Training (Service Advisor Cor…" at bounding box center [724, 271] width 11 height 390
